Goal: Task Accomplishment & Management: Manage account settings

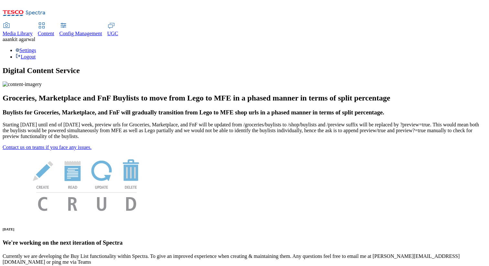
click at [469, 47] on div "Settings Logout" at bounding box center [244, 53] width 483 height 12
click at [36, 47] on link "Settings" at bounding box center [26, 49] width 21 height 5
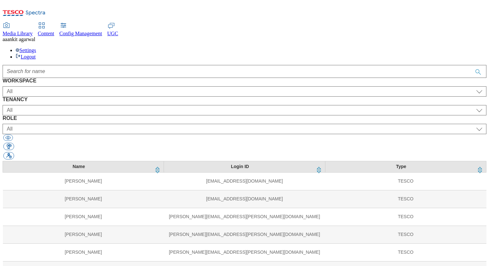
click at [159, 65] on div at bounding box center [244, 71] width 483 height 13
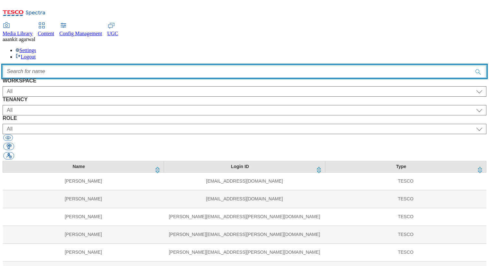
click at [159, 65] on input "Accessible label text" at bounding box center [244, 71] width 483 height 13
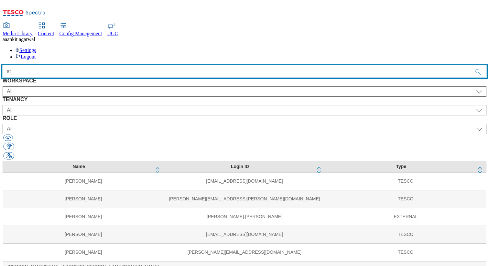
type input "s"
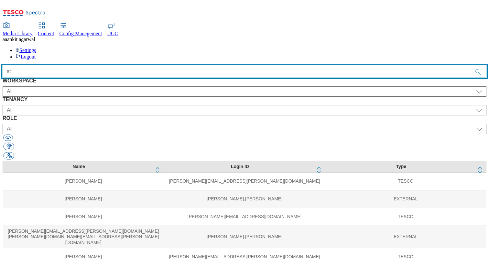
type input "s"
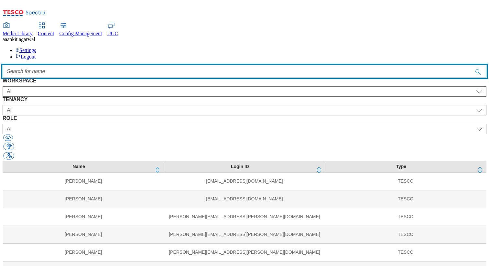
click at [169, 65] on input "Accessible label text" at bounding box center [244, 71] width 483 height 13
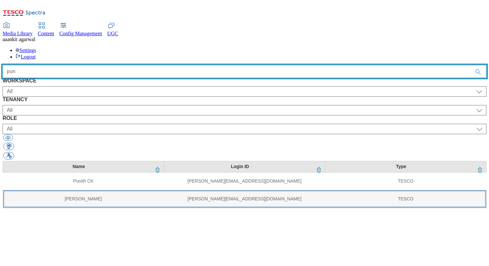
type input "pun"
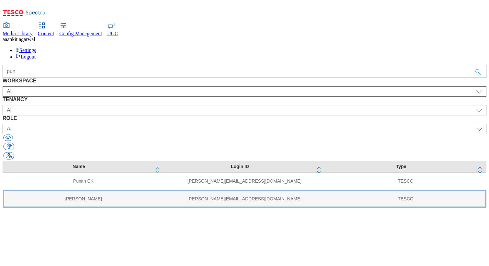
click at [149, 190] on td "[PERSON_NAME]" at bounding box center [83, 199] width 161 height 18
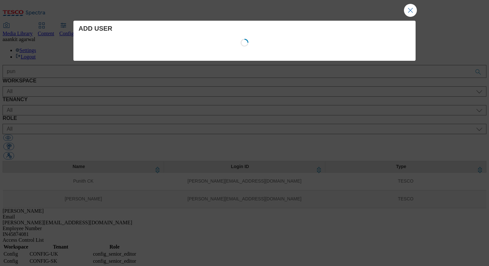
select select "Config"
select select "CONFIG-UK"
select select "config_senior_editor"
select select "Config"
select select "CONFIG-SK"
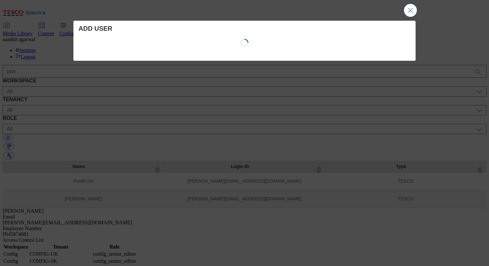
select select "config_senior_editor"
select select "Config"
select select "CONFIG-IE"
select select "config_senior_editor"
select select "Config"
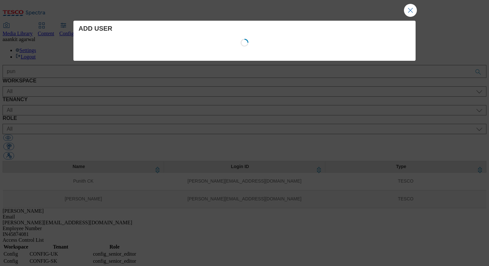
select select "CONFIG-[PERSON_NAME]"
select select "config_senior_editor"
select select "Config"
select select "CONFIG-CZ"
select select "config_senior_editor"
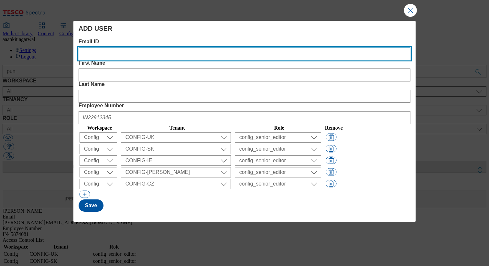
click at [115, 54] on ID "Email ID" at bounding box center [245, 53] width 332 height 13
paste ID "[PERSON_NAME][EMAIL_ADDRESS][PERSON_NAME][DOMAIN_NAME]"
type ID "[PERSON_NAME][EMAIL_ADDRESS][PERSON_NAME][DOMAIN_NAME]"
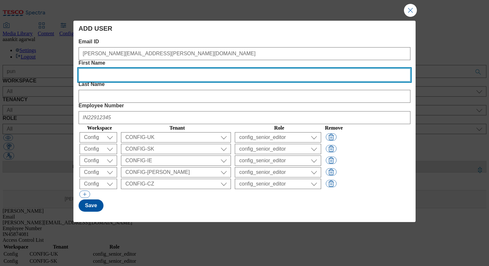
click at [191, 69] on Name "First Name" at bounding box center [245, 75] width 332 height 13
type Name "[PERSON_NAME]"
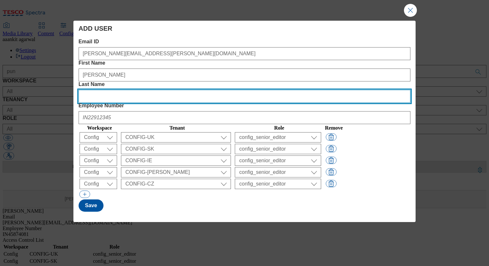
click at [264, 90] on Name "Last Name" at bounding box center [245, 96] width 332 height 13
type Name "Rosca"
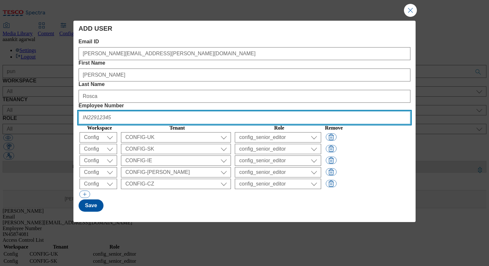
click at [348, 111] on Number "Employee Number" at bounding box center [245, 117] width 332 height 13
click at [345, 111] on Number "Employee Number" at bounding box center [245, 117] width 332 height 13
paste Number "UK45002337"
type Number "UK45002337"
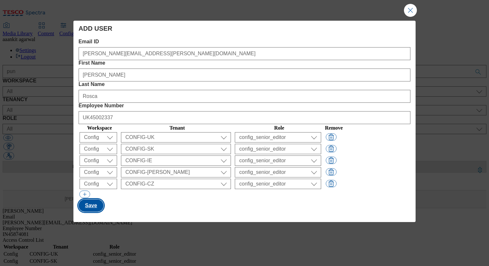
click at [90, 199] on button "Save" at bounding box center [91, 205] width 25 height 12
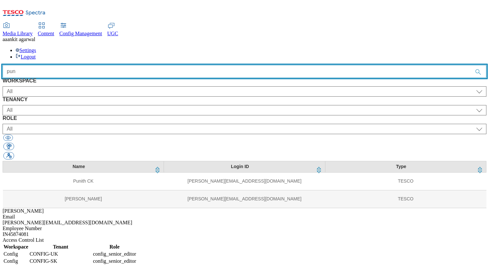
click at [159, 65] on input "pun" at bounding box center [244, 71] width 483 height 13
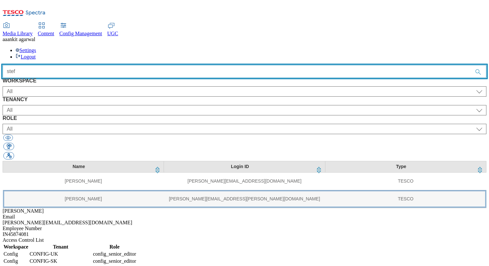
type input "stef"
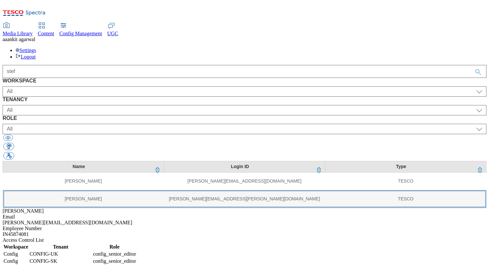
click at [164, 190] on td "[PERSON_NAME][EMAIL_ADDRESS][PERSON_NAME][DOMAIN_NAME]" at bounding box center [244, 199] width 161 height 18
